Goal: Information Seeking & Learning: Learn about a topic

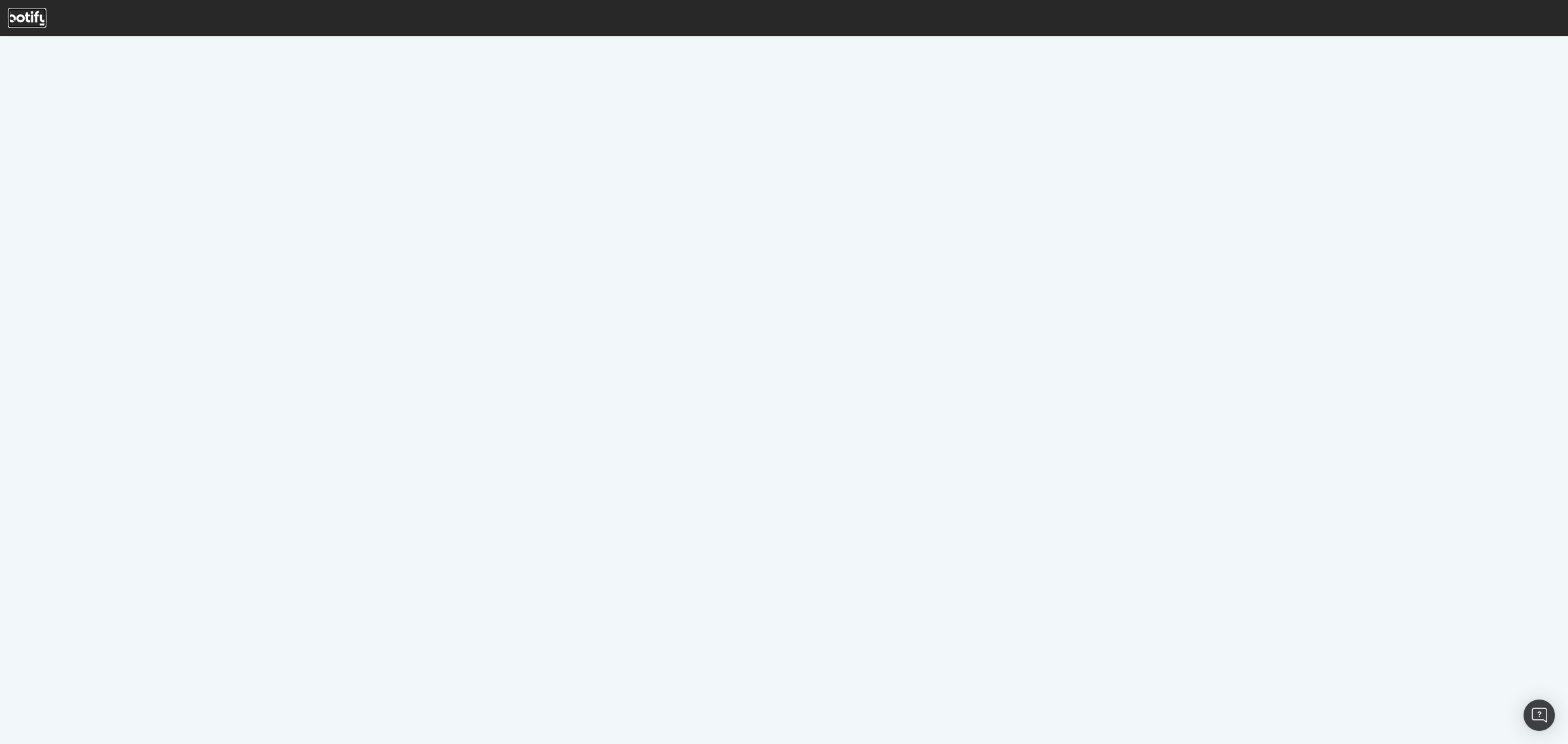
click at [24, 17] on icon at bounding box center [27, 19] width 38 height 15
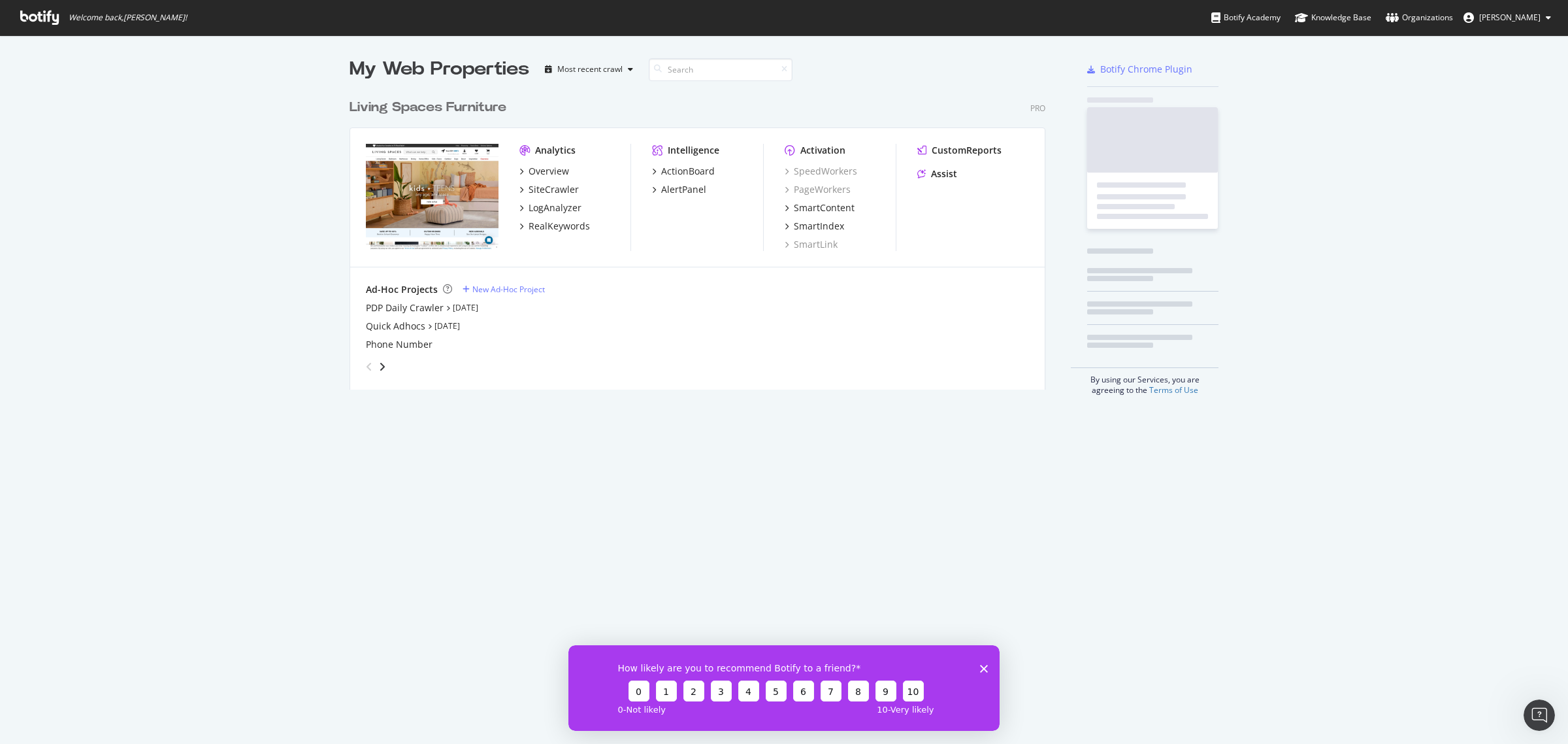
scroll to position [295, 694]
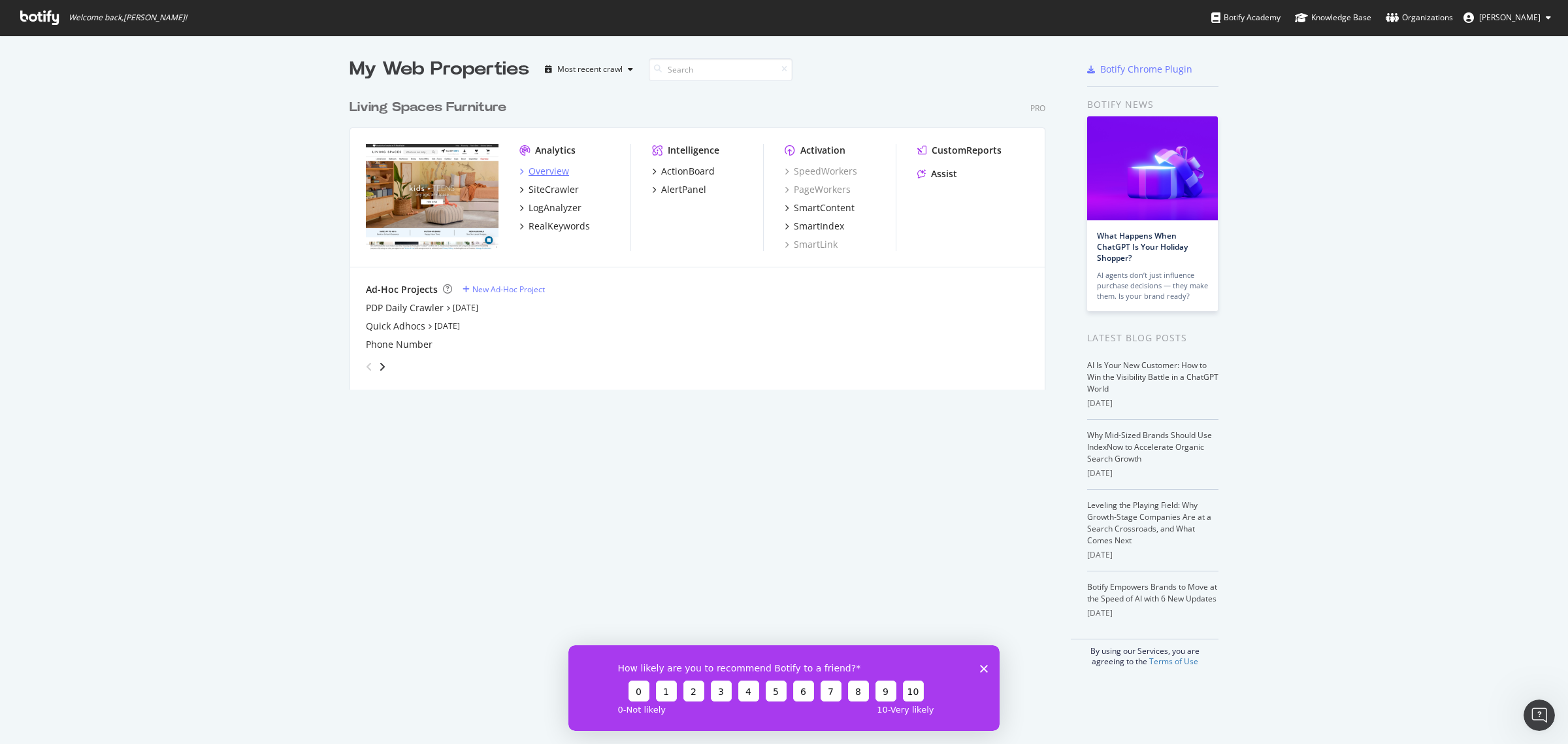
click at [540, 172] on div "Overview" at bounding box center [549, 171] width 40 height 13
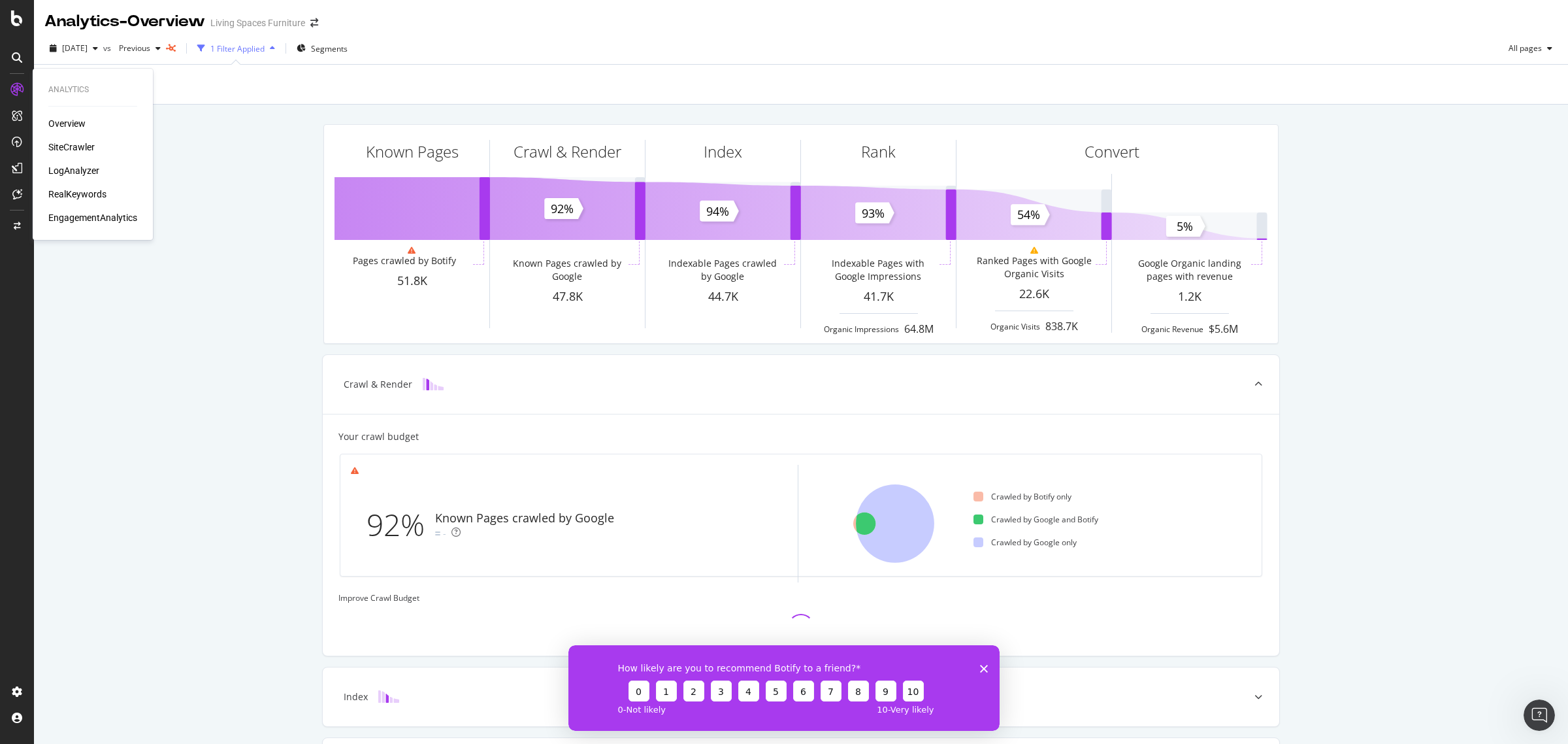
click at [79, 173] on div "LogAnalyzer" at bounding box center [73, 171] width 51 height 13
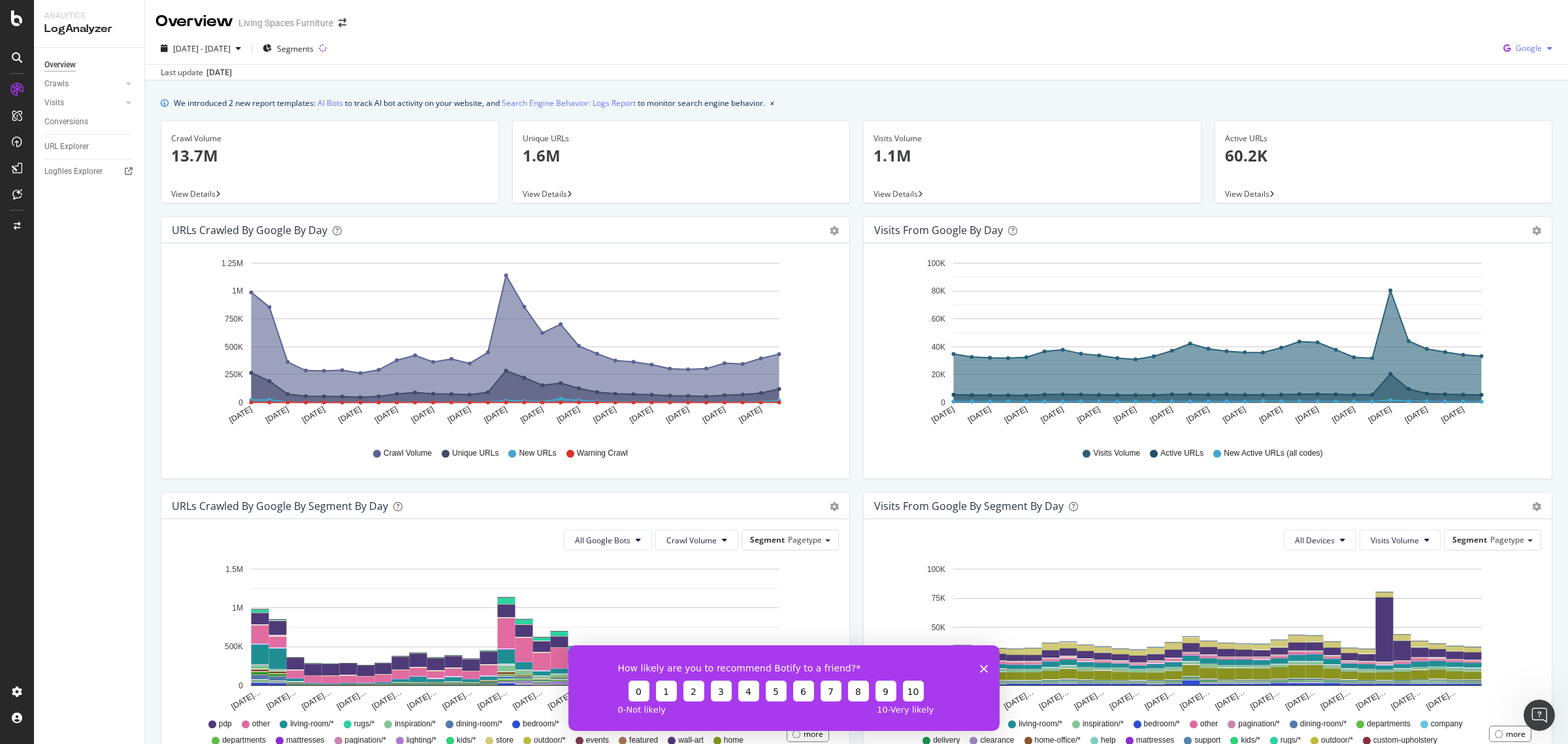
click at [1519, 47] on span "Google" at bounding box center [1529, 48] width 26 height 11
click at [1528, 118] on span "OpenAI" at bounding box center [1526, 123] width 48 height 12
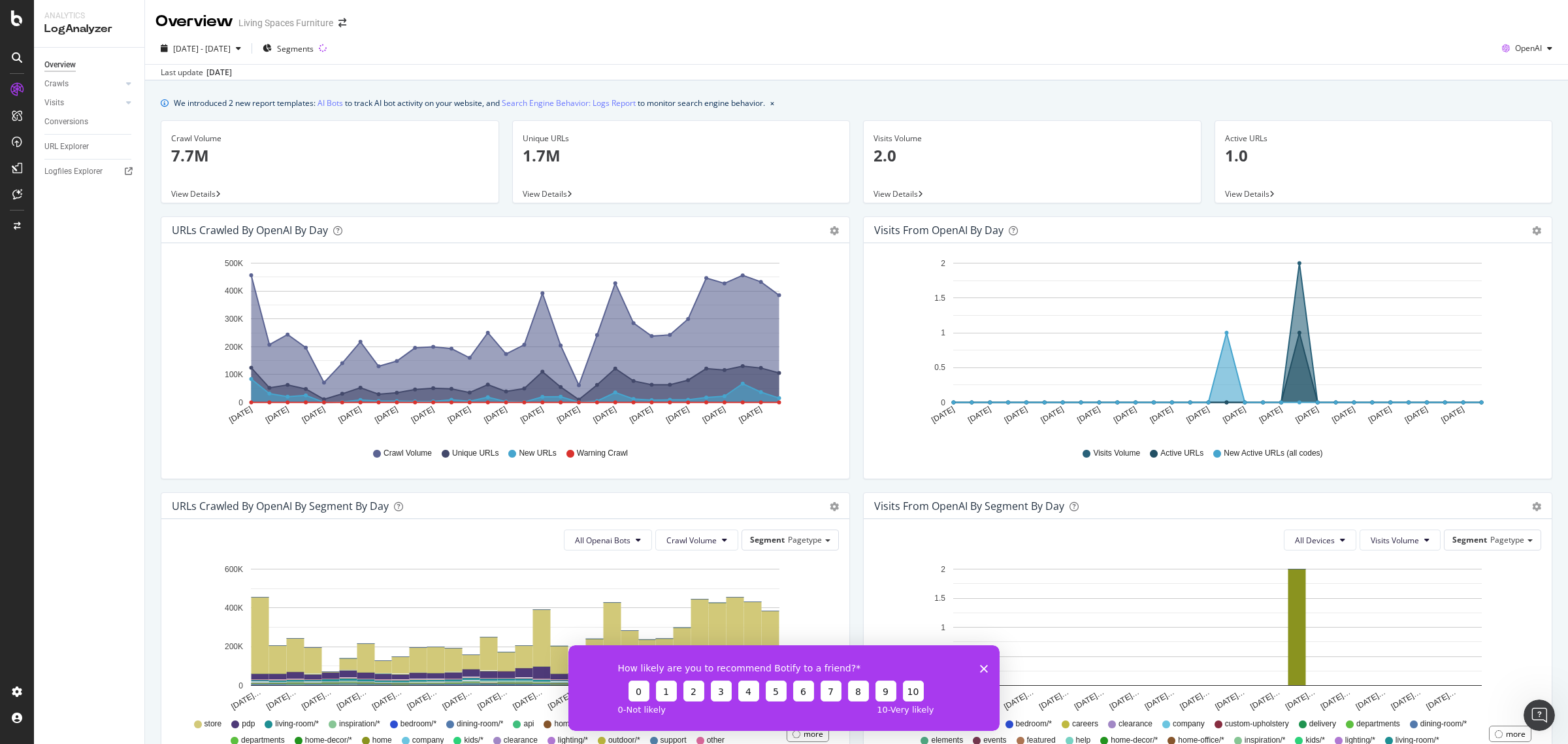
click at [978, 663] on div "How likely are you to recommend Botify to a friend? 0 1 2 3 4 5 6 7 8 9 10 0 - …" at bounding box center [784, 687] width 431 height 85
click at [982, 665] on icon "Close survey" at bounding box center [984, 668] width 8 height 8
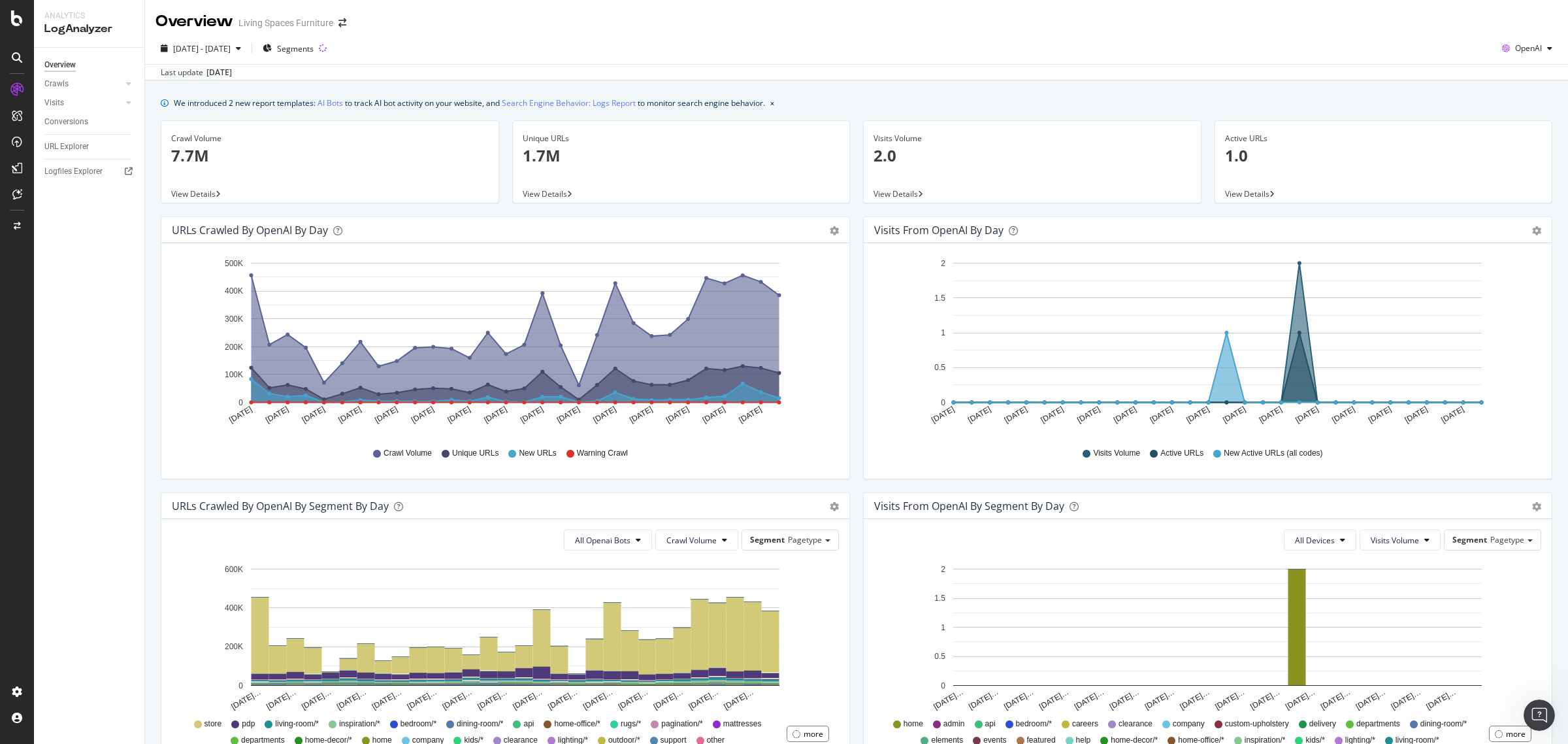
click at [207, 184] on div "Crawl Volume 7.7M" at bounding box center [330, 153] width 317 height 63
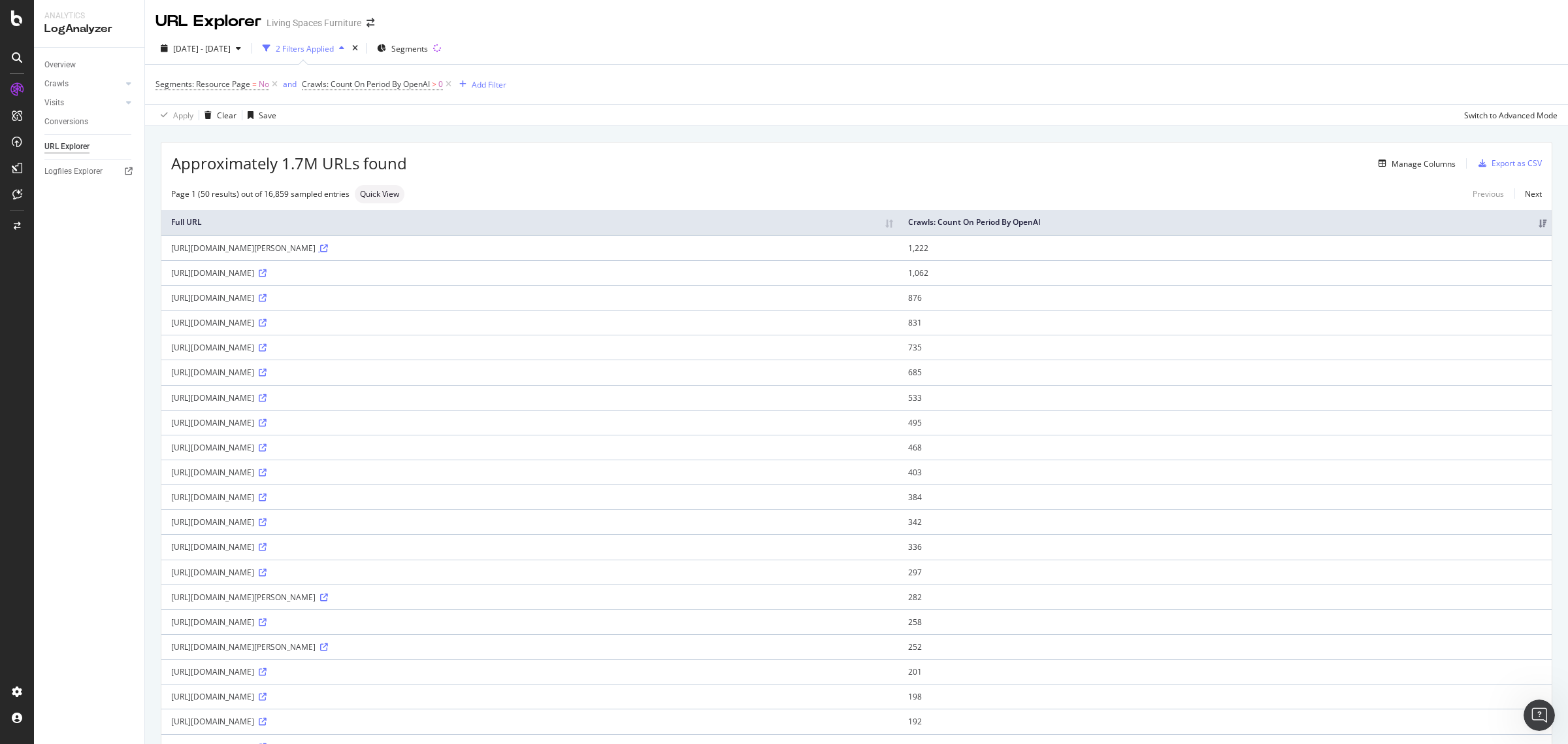
click at [328, 247] on icon at bounding box center [324, 249] width 8 height 8
click at [266, 271] on icon at bounding box center [262, 273] width 8 height 8
click at [81, 171] on div "AlertPanel" at bounding box center [69, 173] width 42 height 13
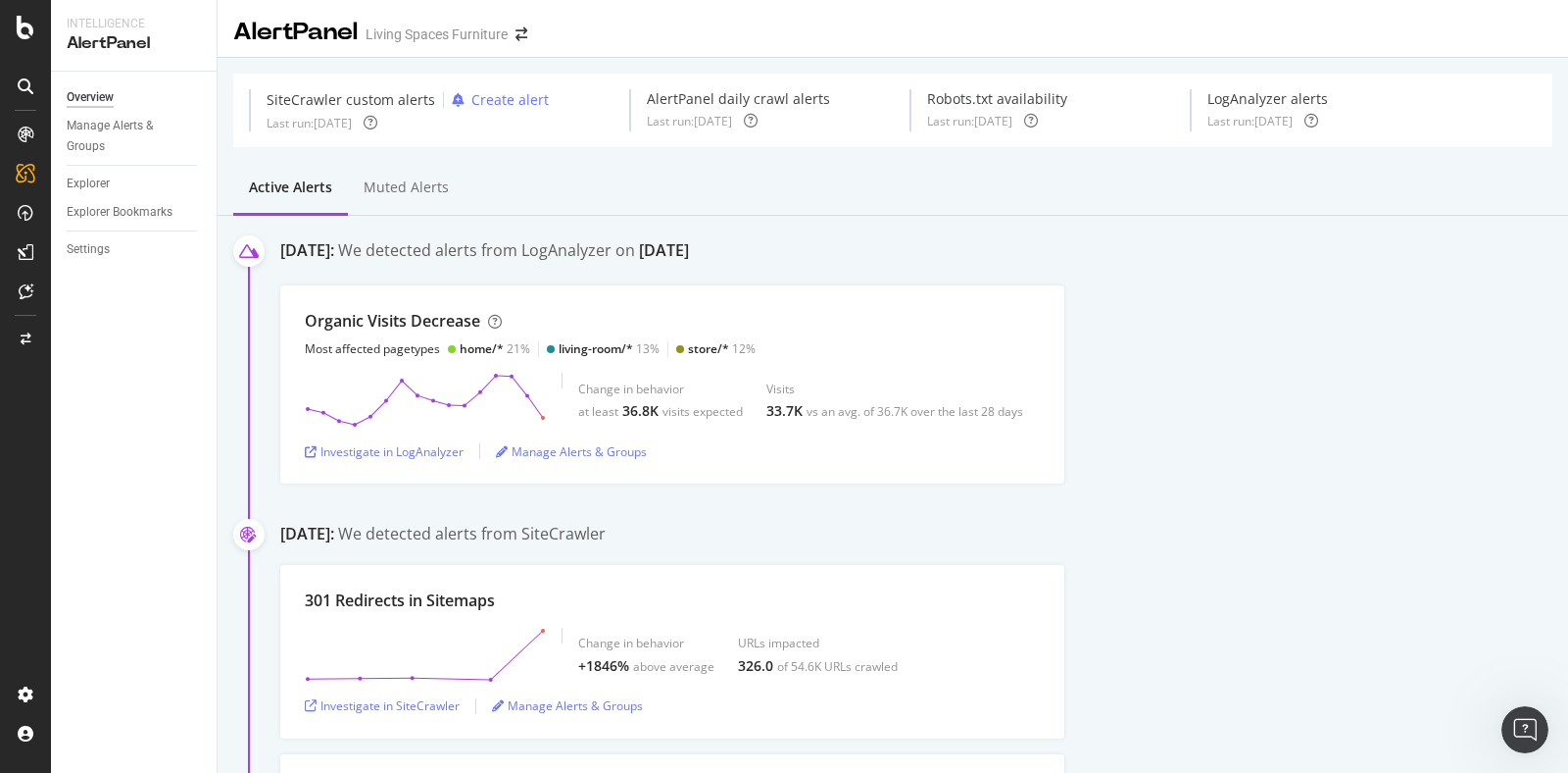
click at [908, 183] on div "Active alerts Muted alerts" at bounding box center [893, 189] width 1351 height 53
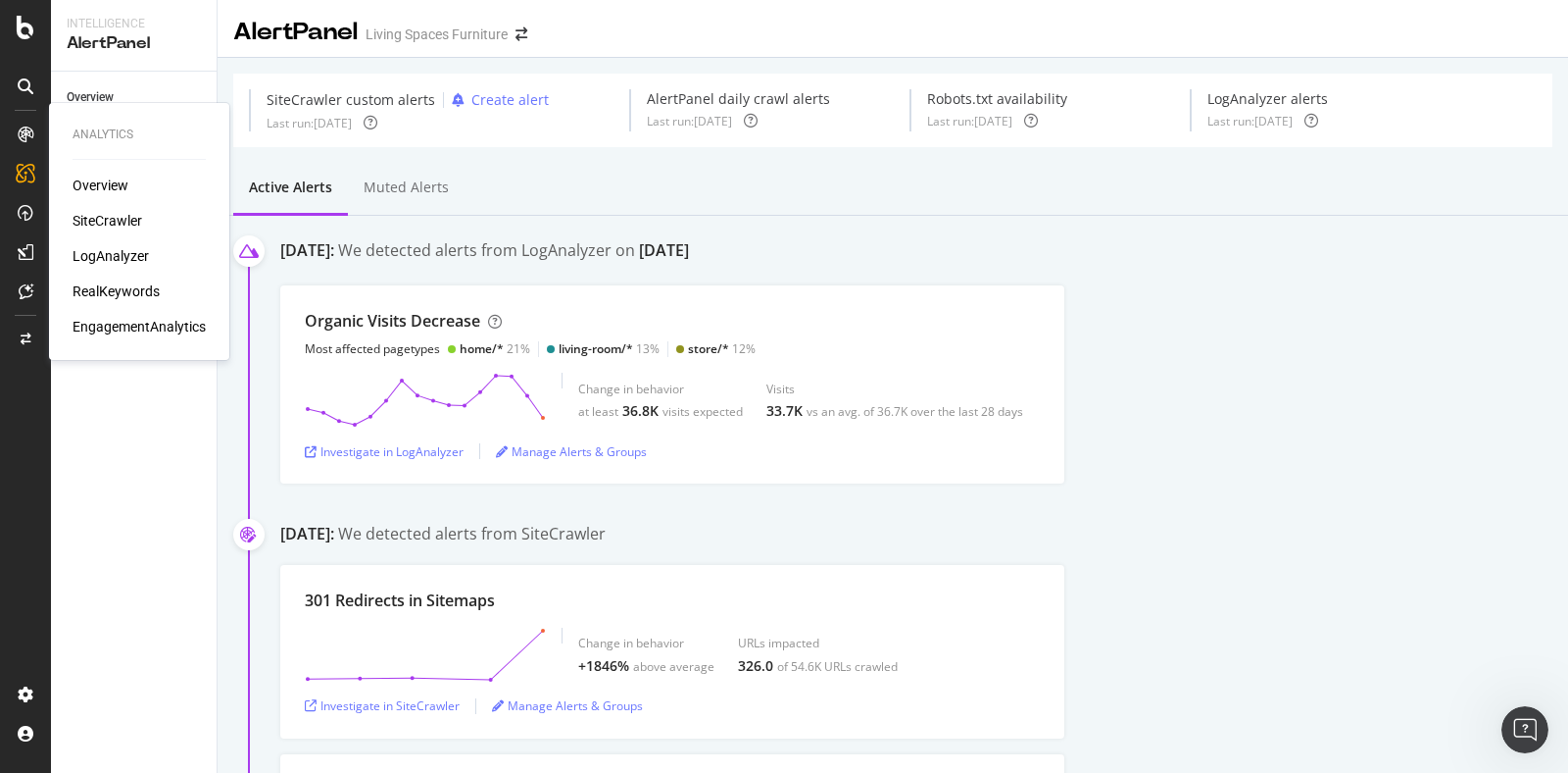
click at [125, 215] on div "SiteCrawler" at bounding box center [107, 221] width 69 height 20
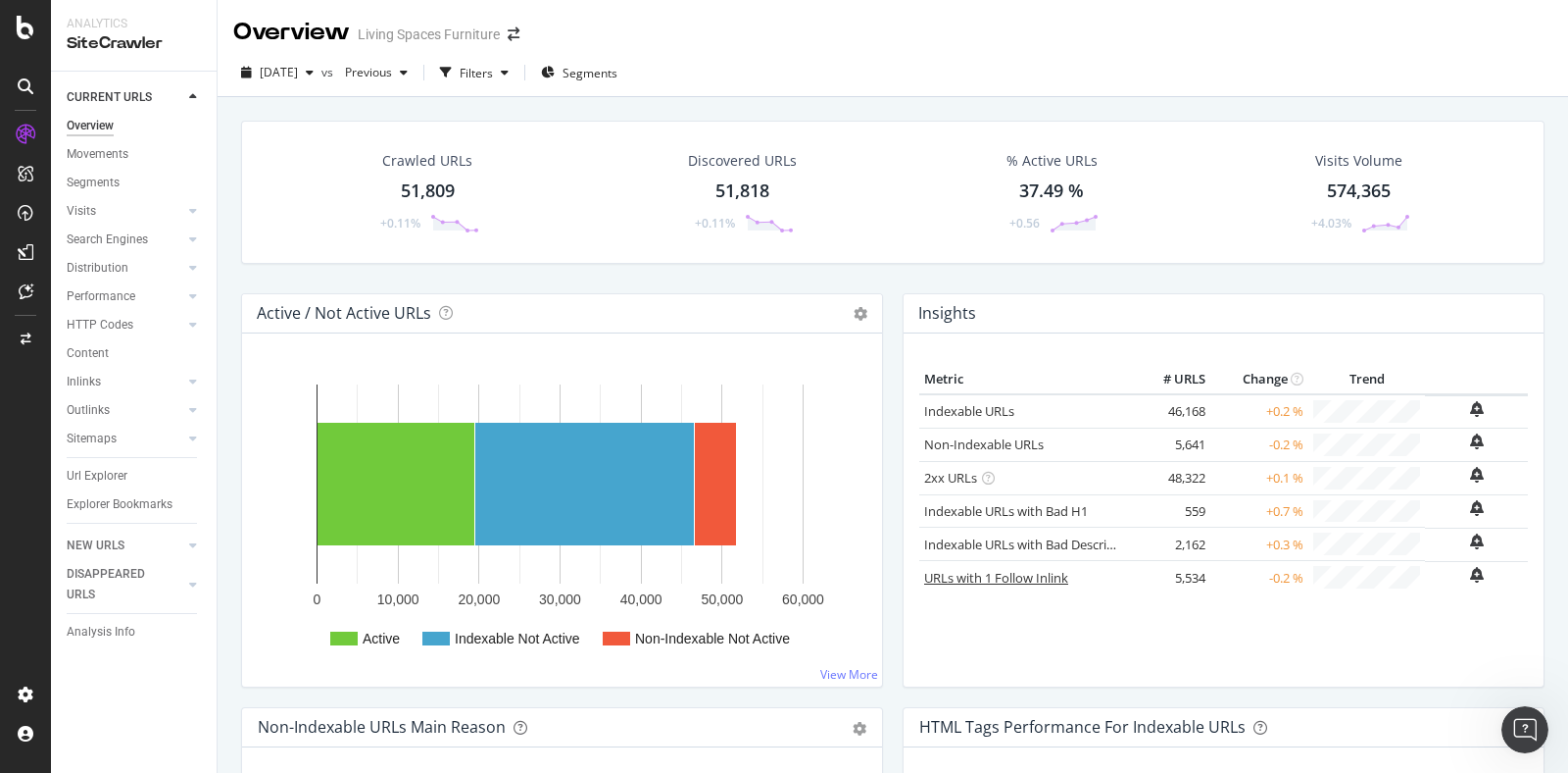
click at [1028, 571] on link "URLs with 1 Follow Inlink" at bounding box center [996, 578] width 144 height 18
